Goal: Transaction & Acquisition: Subscribe to service/newsletter

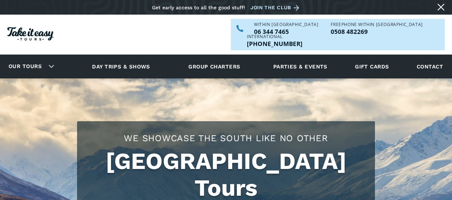
scroll to position [464, 0]
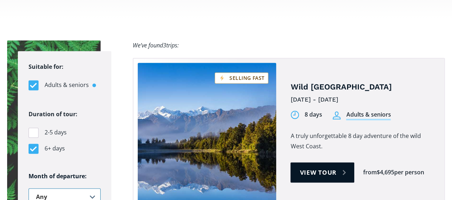
click at [93, 188] on select "Any January February March April May June July August September October Novembe…" at bounding box center [65, 197] width 72 height 18
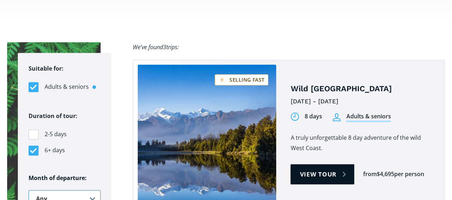
select select ".august"
click at [29, 190] on select "Any January February March April May June July August September October Novembe…" at bounding box center [65, 199] width 72 height 18
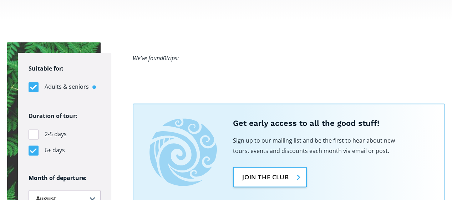
click at [273, 167] on link "Join the club" at bounding box center [270, 177] width 74 height 20
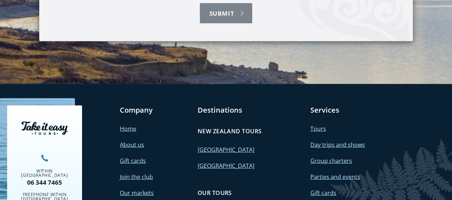
scroll to position [819, 0]
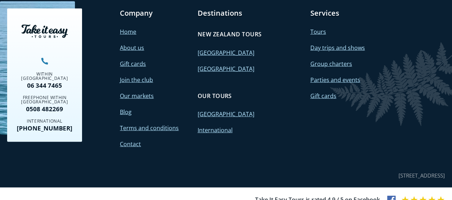
click at [209, 65] on link "[GEOGRAPHIC_DATA]" at bounding box center [225, 69] width 57 height 8
